Goal: Information Seeking & Learning: Learn about a topic

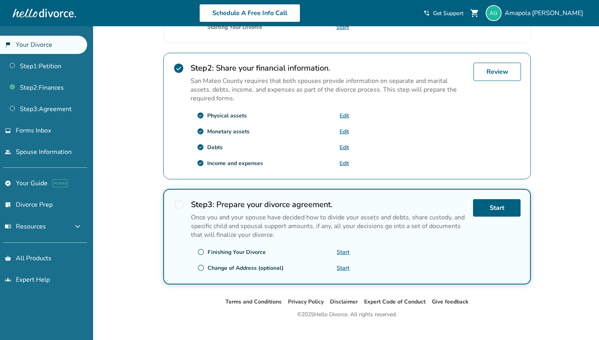
scroll to position [234, 0]
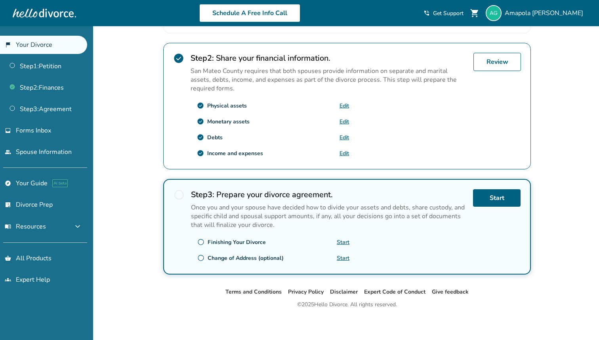
click at [366, 203] on p "Once you and your spouse have decided how to divide your assets and debts, shar…" at bounding box center [329, 216] width 276 height 26
click at [51, 228] on button "menu_book Resources expand_more" at bounding box center [43, 226] width 87 height 19
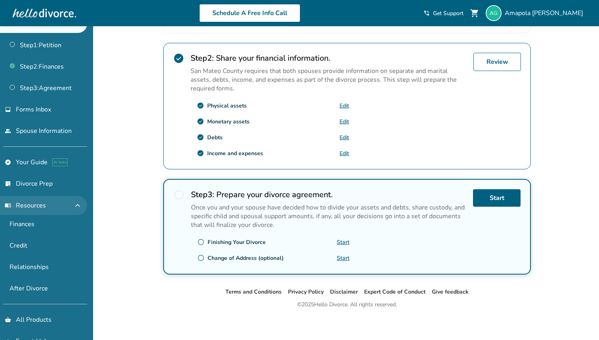
scroll to position [38, 0]
